Goal: Find specific page/section: Find specific page/section

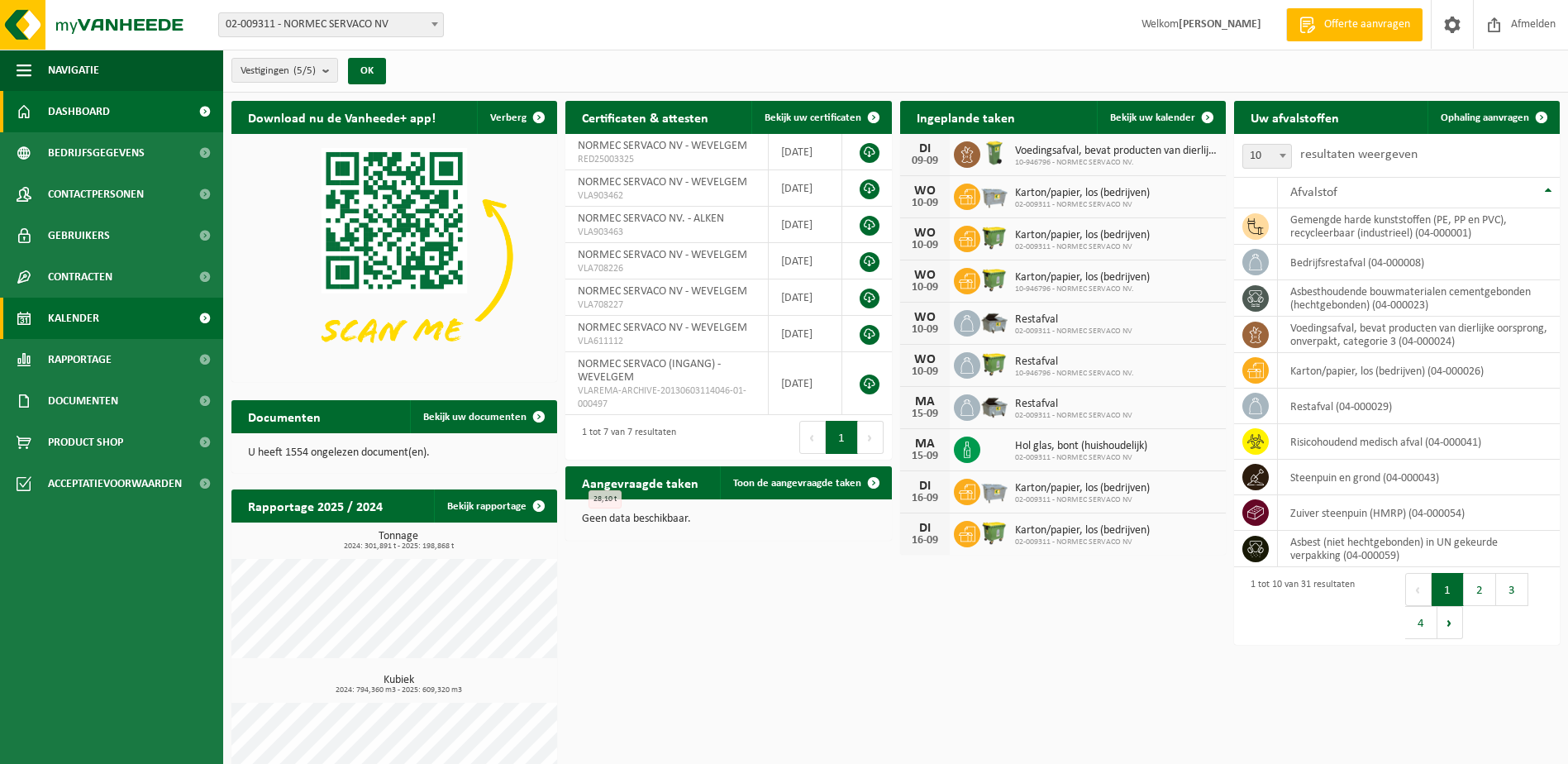
click at [81, 313] on span "Kalender" at bounding box center [74, 318] width 51 height 41
